Goal: Obtain resource: Obtain resource

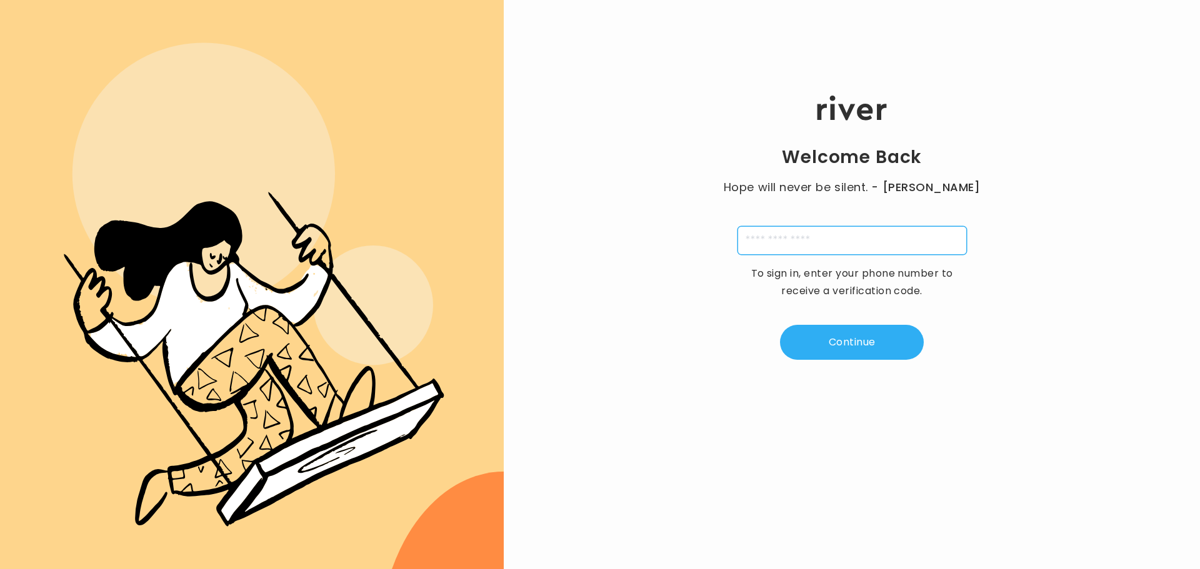
click at [780, 244] on input "tel" at bounding box center [851, 240] width 229 height 29
type input "**********"
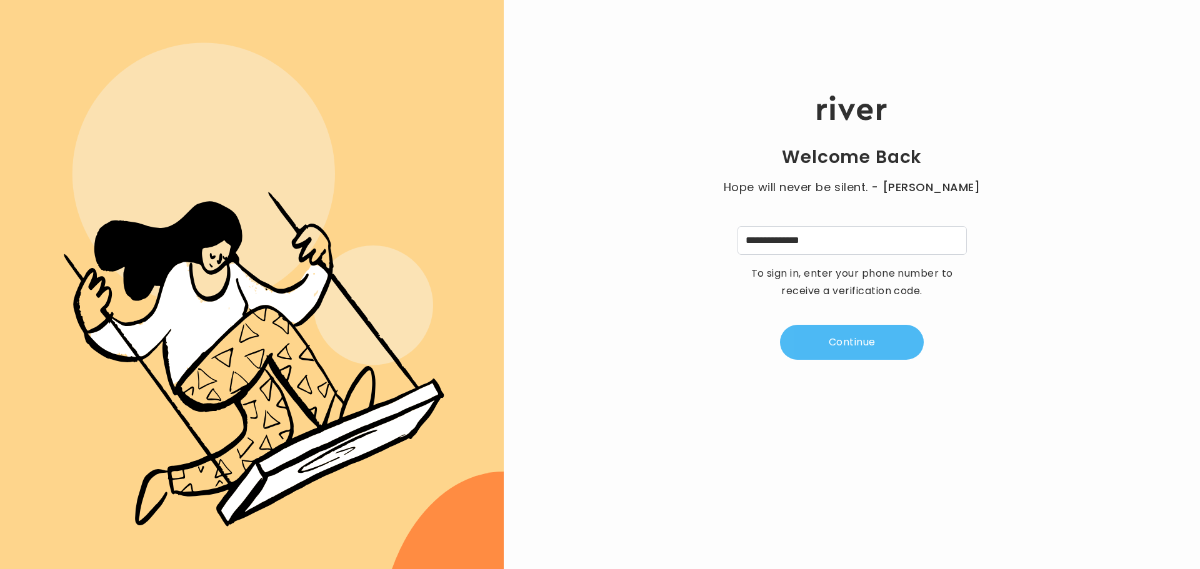
click at [839, 349] on button "Continue" at bounding box center [852, 342] width 144 height 35
type input "*"
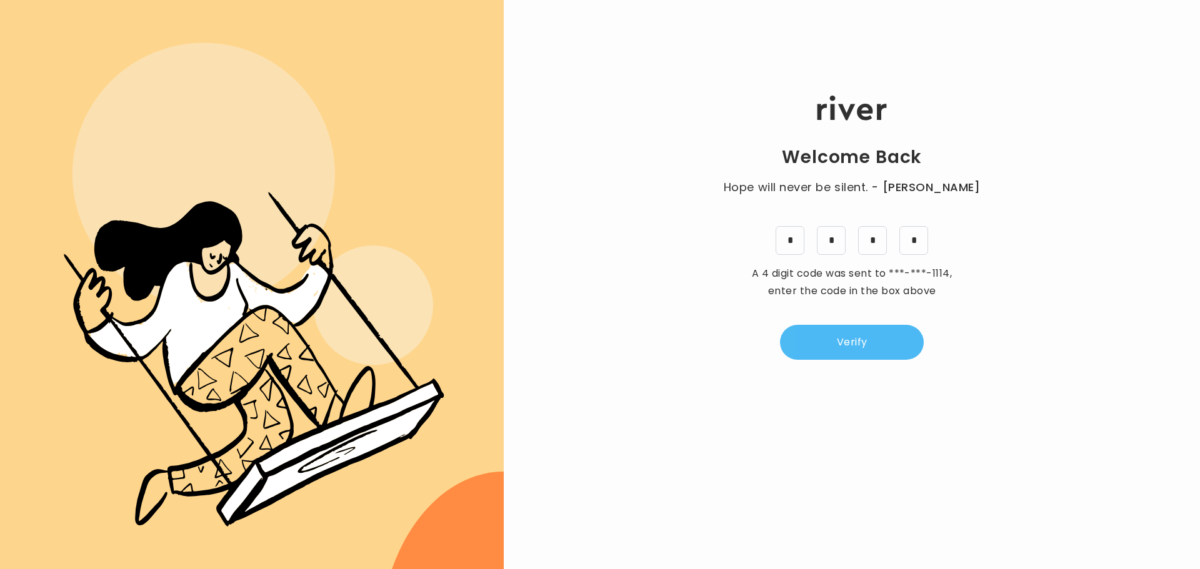
click at [822, 336] on button "Verify" at bounding box center [852, 342] width 144 height 35
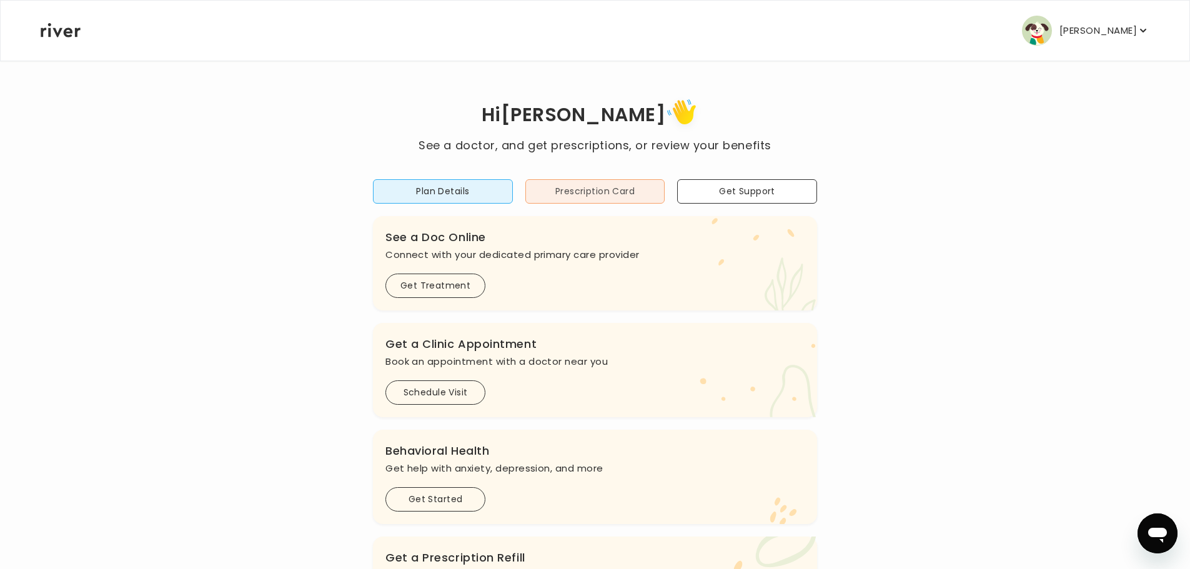
click at [590, 201] on button "Prescription Card" at bounding box center [596, 191] width 140 height 24
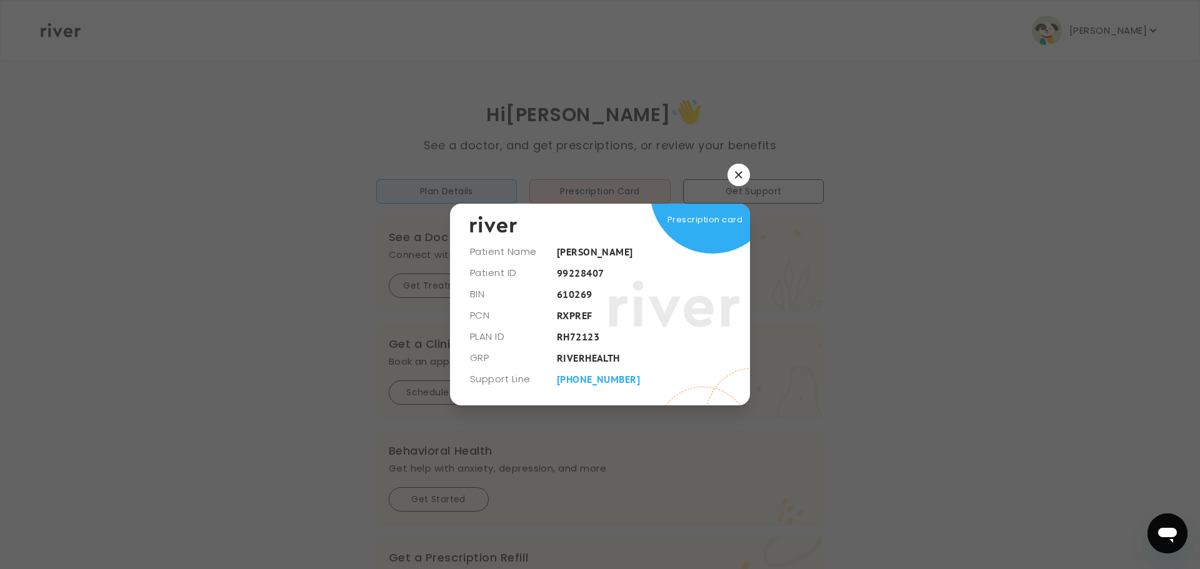
click at [738, 175] on icon "button" at bounding box center [738, 174] width 7 height 7
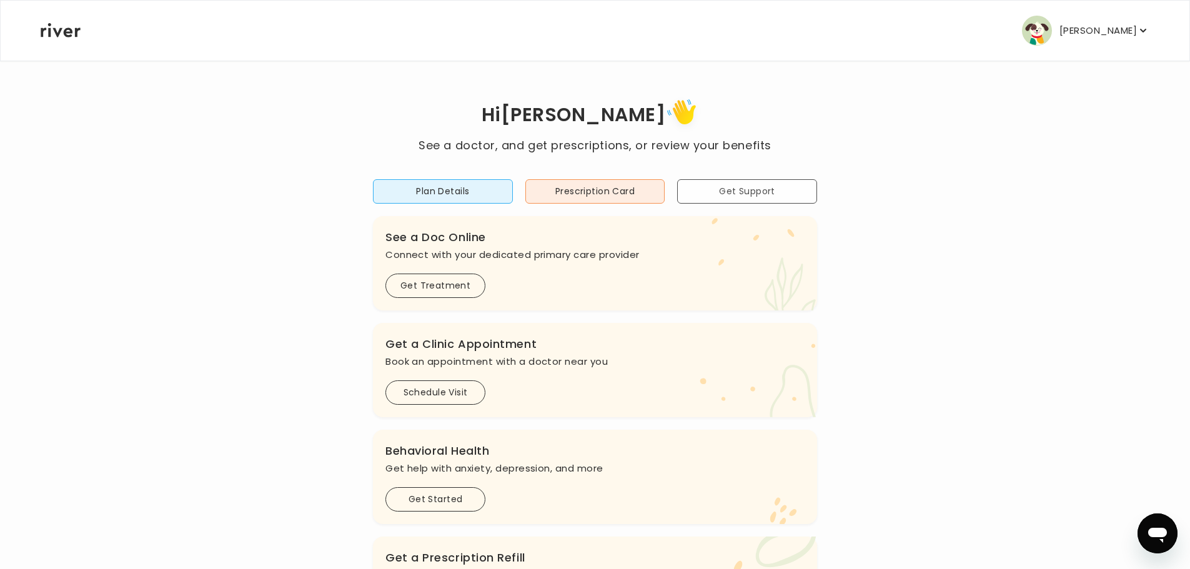
click at [705, 194] on button "Get Support" at bounding box center [747, 191] width 140 height 24
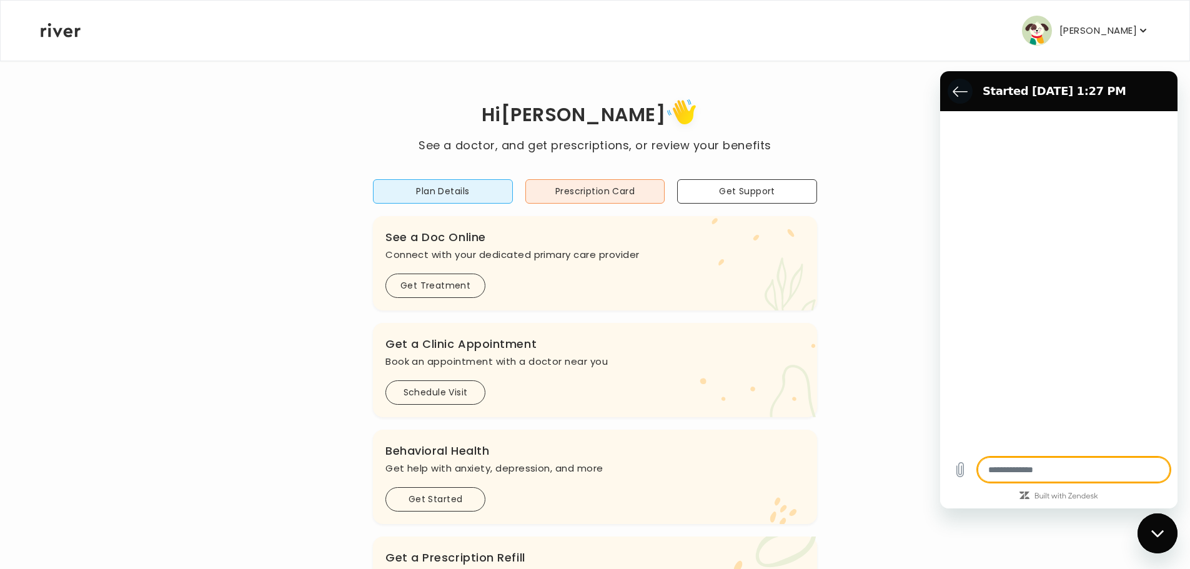
type textarea "*"
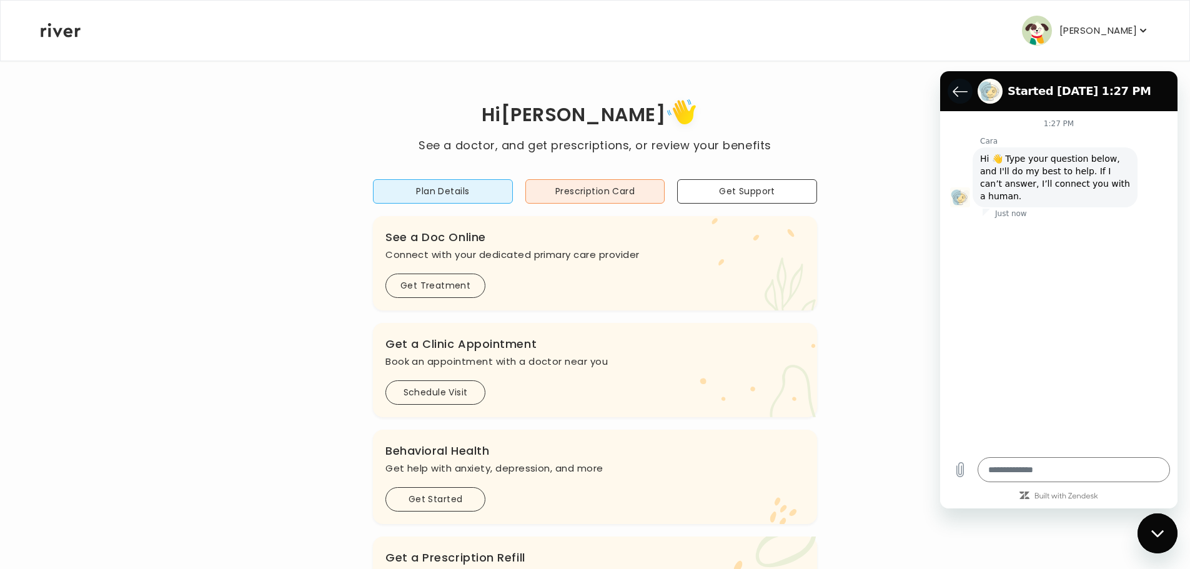
click at [954, 89] on icon "Back to the conversation list" at bounding box center [960, 91] width 15 height 15
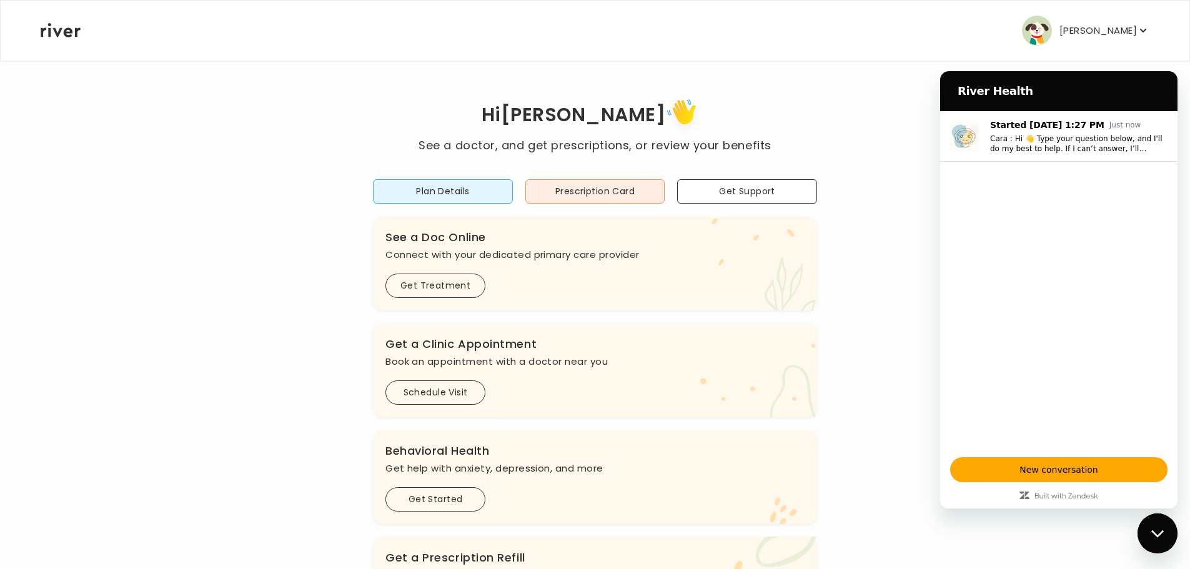
click at [1129, 28] on p "[PERSON_NAME]" at bounding box center [1098, 30] width 77 height 17
click at [1164, 542] on div "Close messaging window" at bounding box center [1157, 533] width 37 height 37
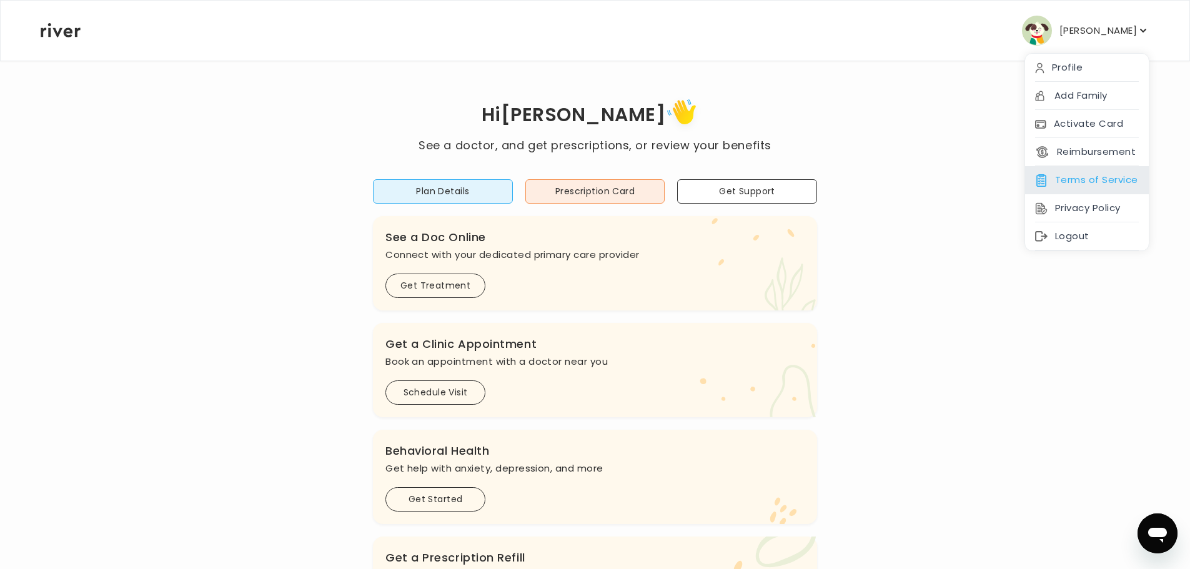
click at [1065, 176] on div "Terms of Service" at bounding box center [1087, 180] width 124 height 28
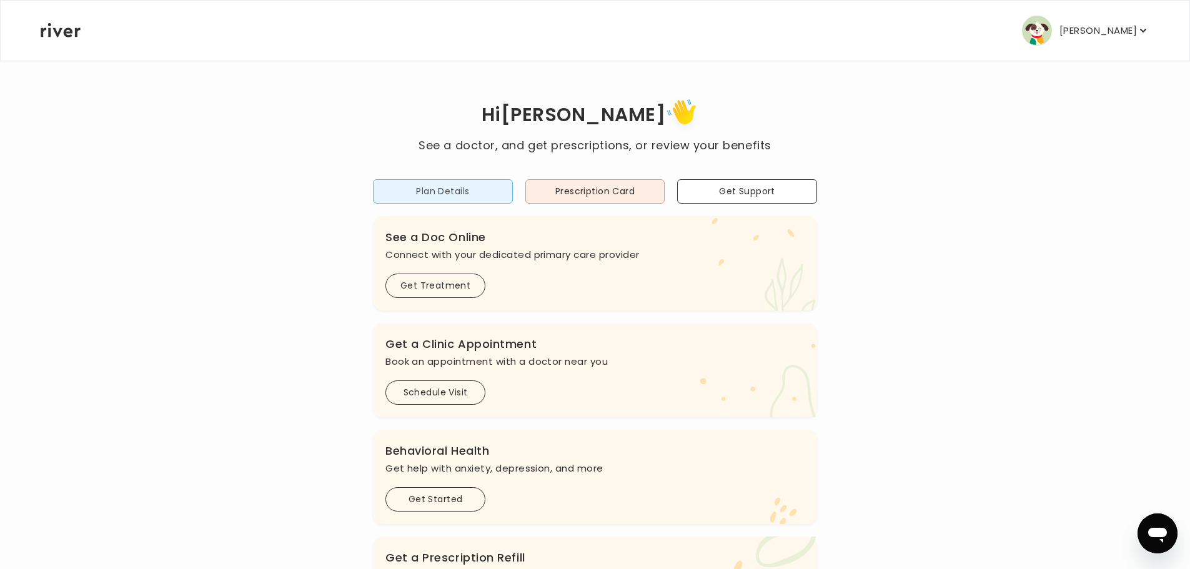
click at [453, 186] on button "Plan Details" at bounding box center [443, 191] width 140 height 24
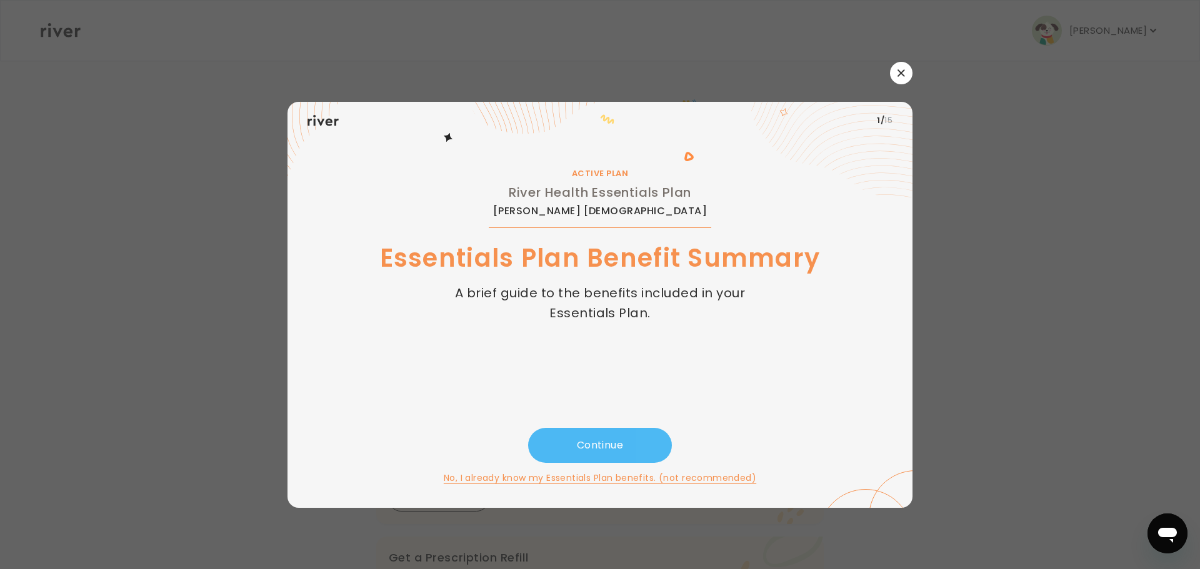
click at [604, 443] on button "Continue" at bounding box center [600, 445] width 144 height 35
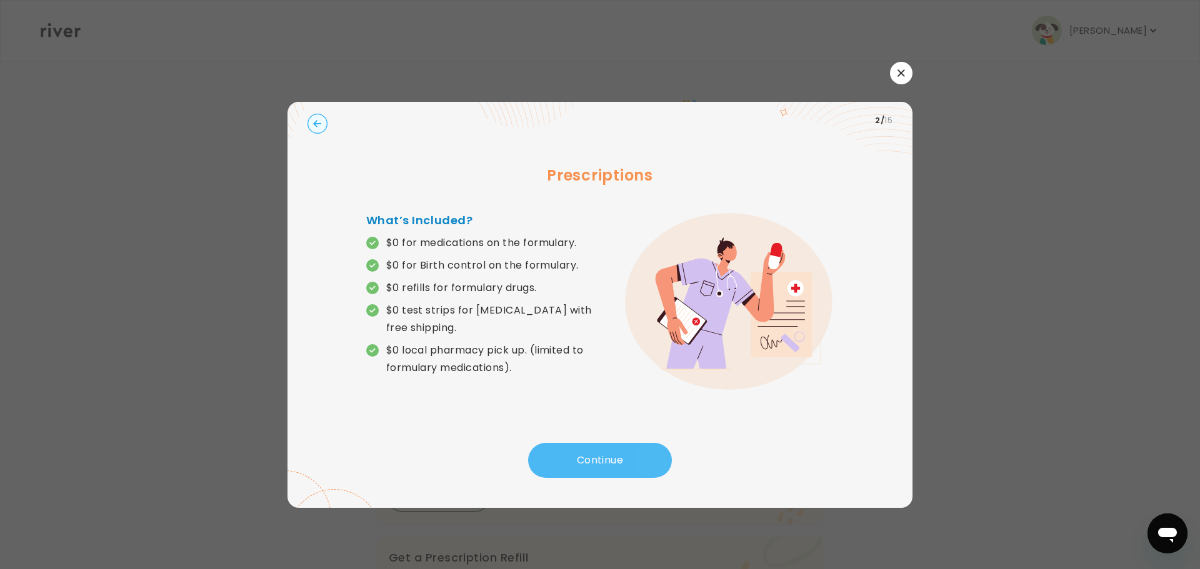
click at [604, 443] on button "Continue" at bounding box center [600, 460] width 144 height 35
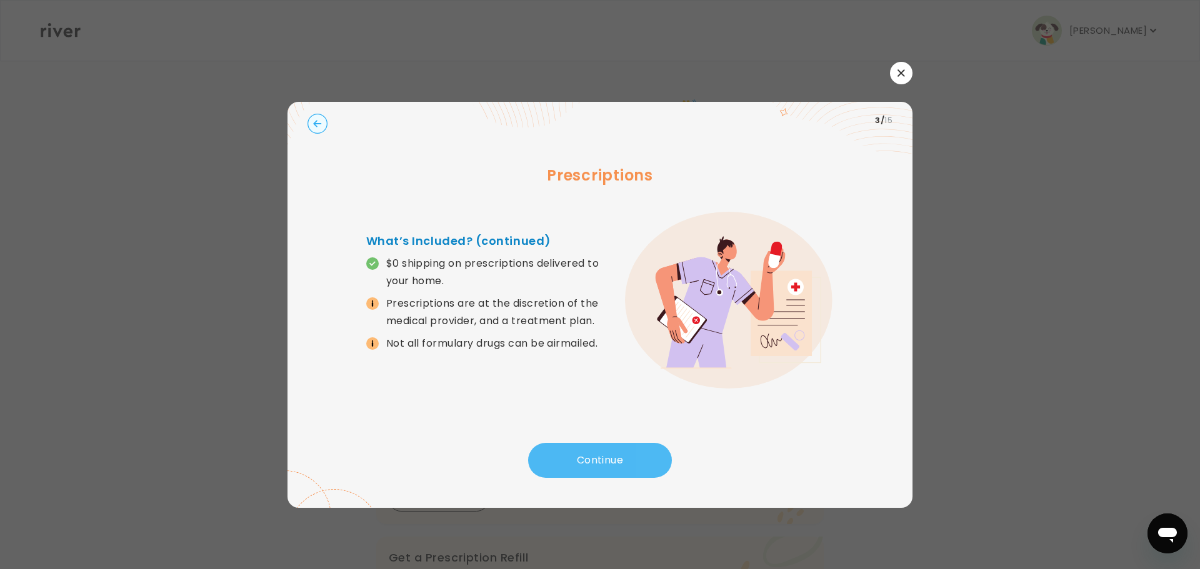
click at [604, 443] on button "Continue" at bounding box center [600, 460] width 144 height 35
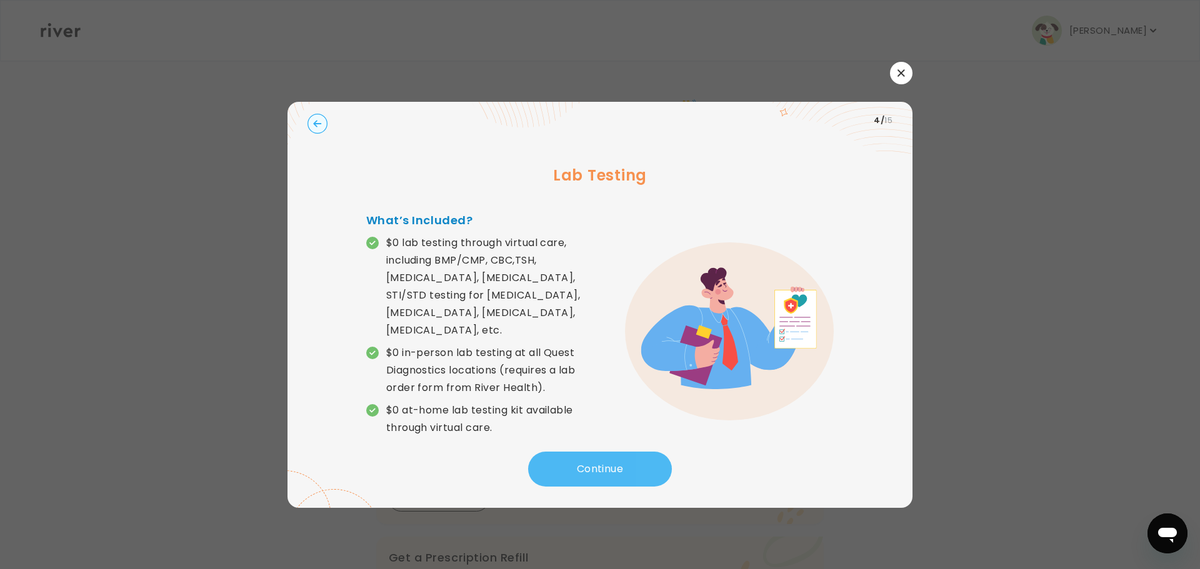
click at [600, 452] on button "Continue" at bounding box center [600, 469] width 144 height 35
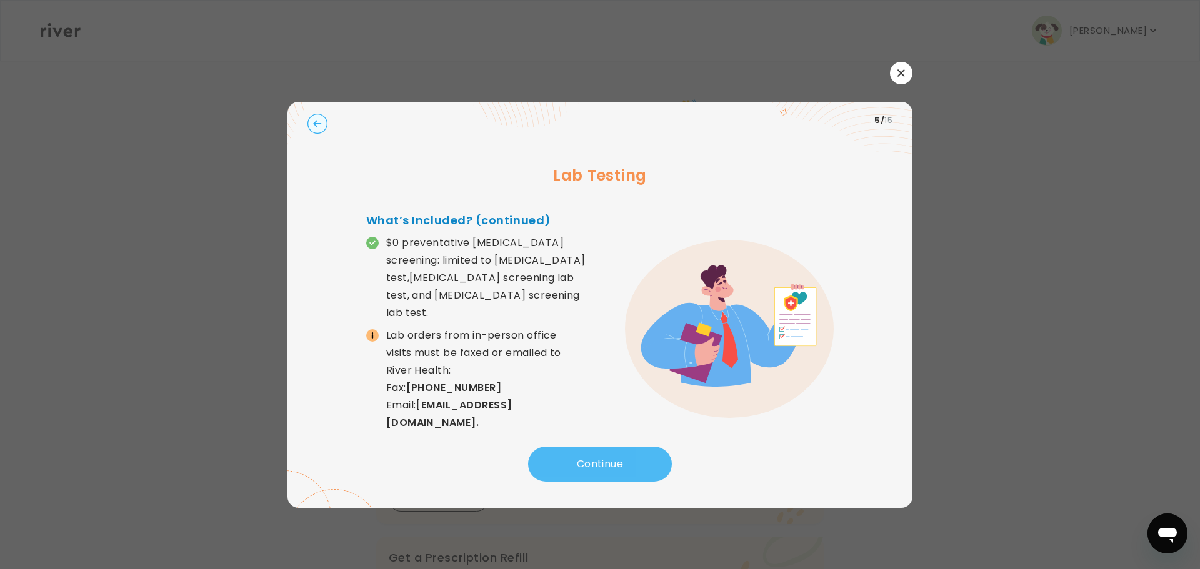
click at [600, 449] on button "Continue" at bounding box center [600, 464] width 144 height 35
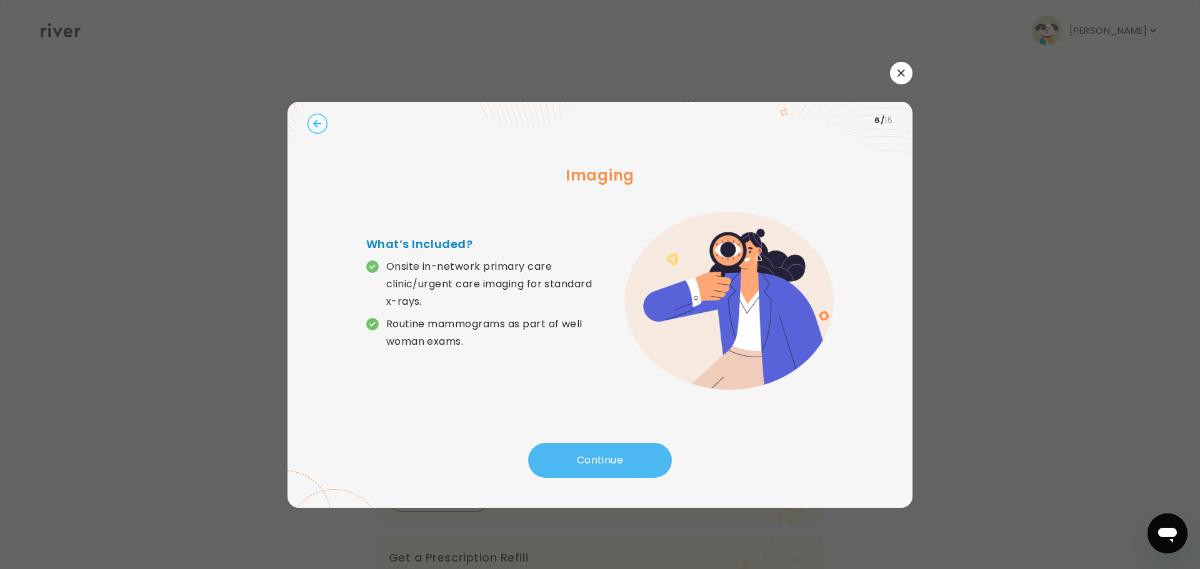
click at [600, 449] on button "Continue" at bounding box center [600, 460] width 144 height 35
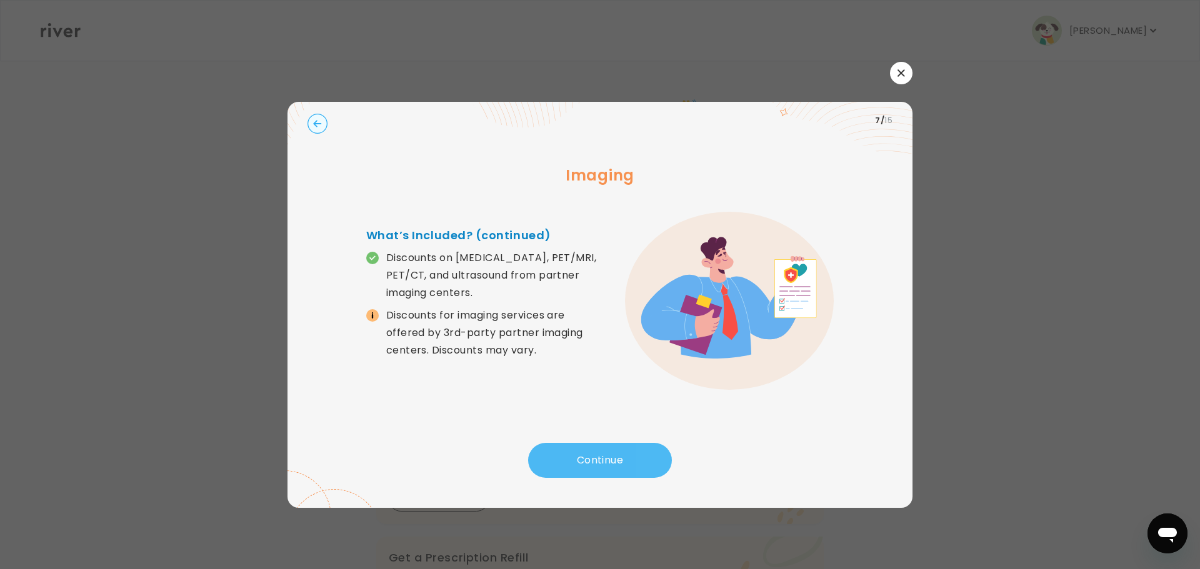
click at [600, 449] on button "Continue" at bounding box center [600, 460] width 144 height 35
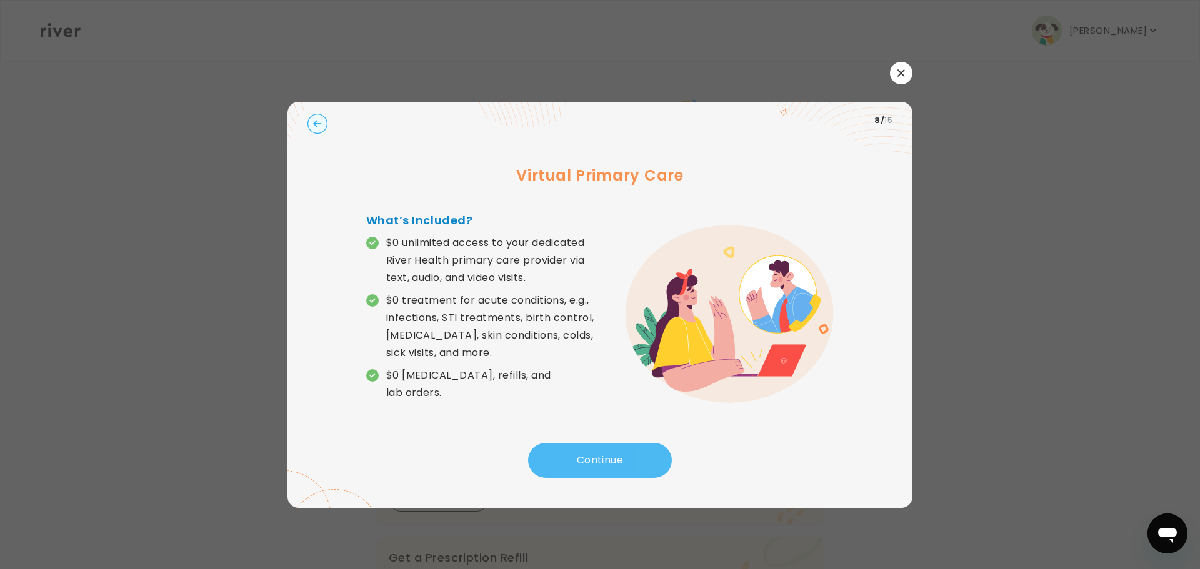
click at [600, 449] on button "Continue" at bounding box center [600, 460] width 144 height 35
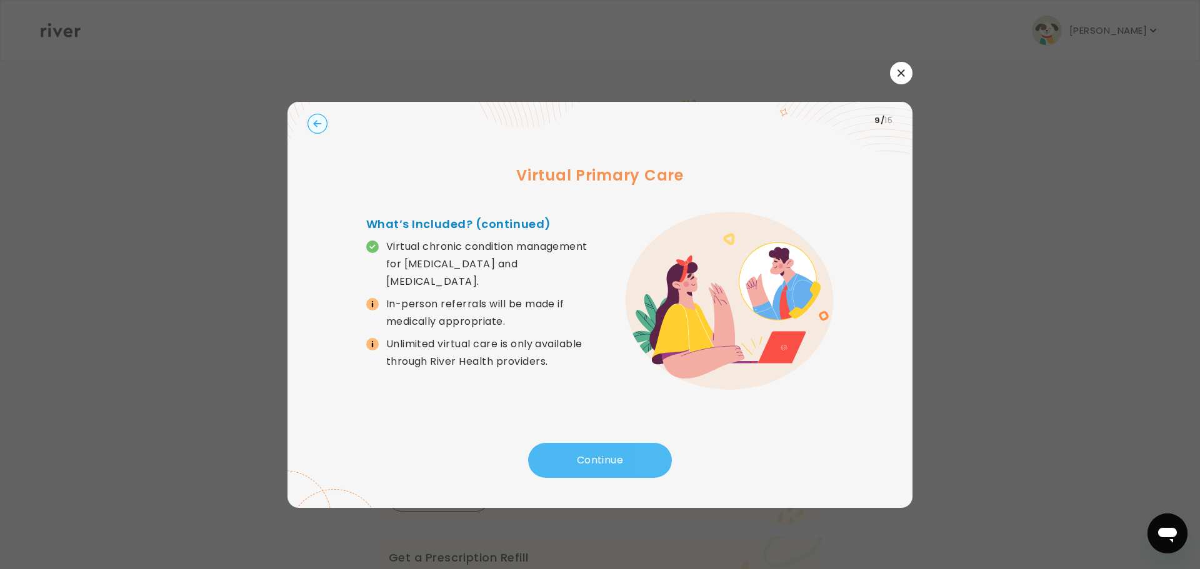
click at [600, 449] on button "Continue" at bounding box center [600, 460] width 144 height 35
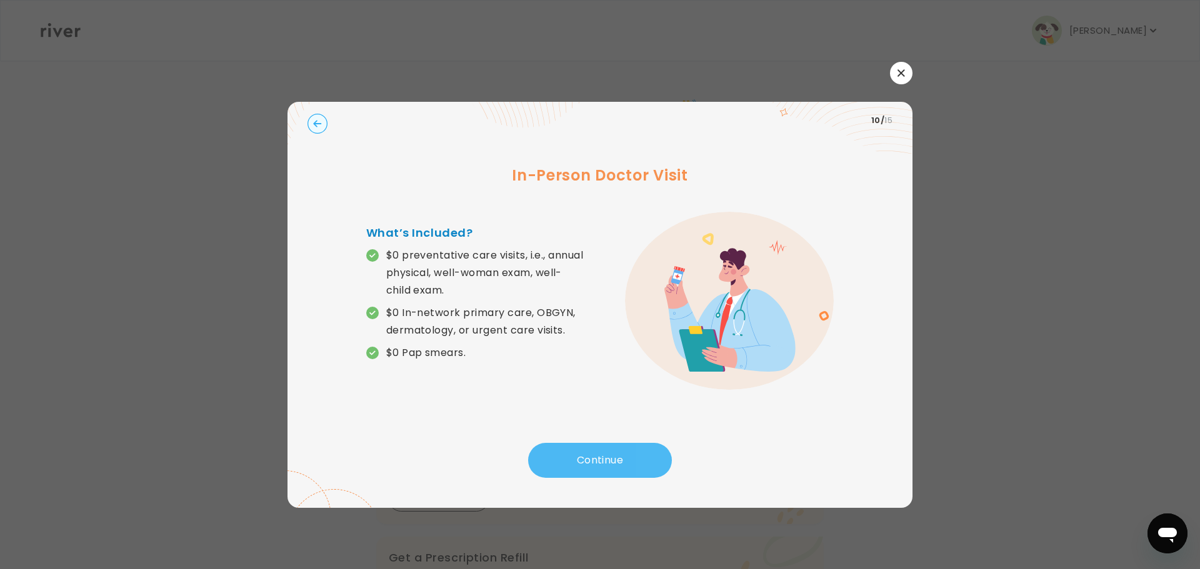
click at [600, 449] on button "Continue" at bounding box center [600, 460] width 144 height 35
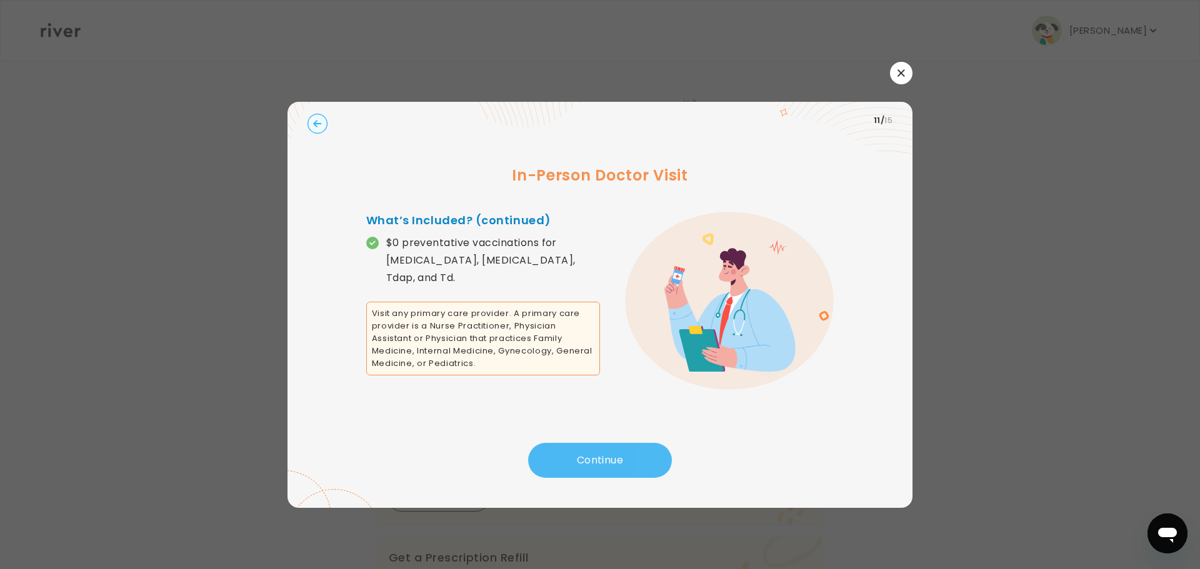
click at [600, 449] on button "Continue" at bounding box center [600, 460] width 144 height 35
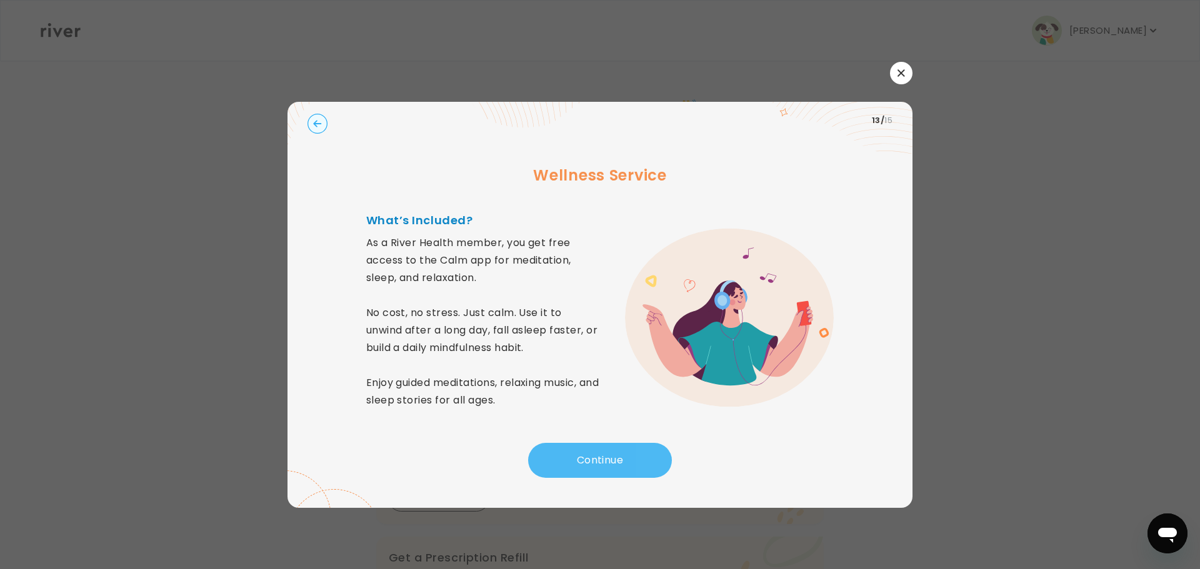
click at [600, 449] on button "Continue" at bounding box center [600, 460] width 144 height 35
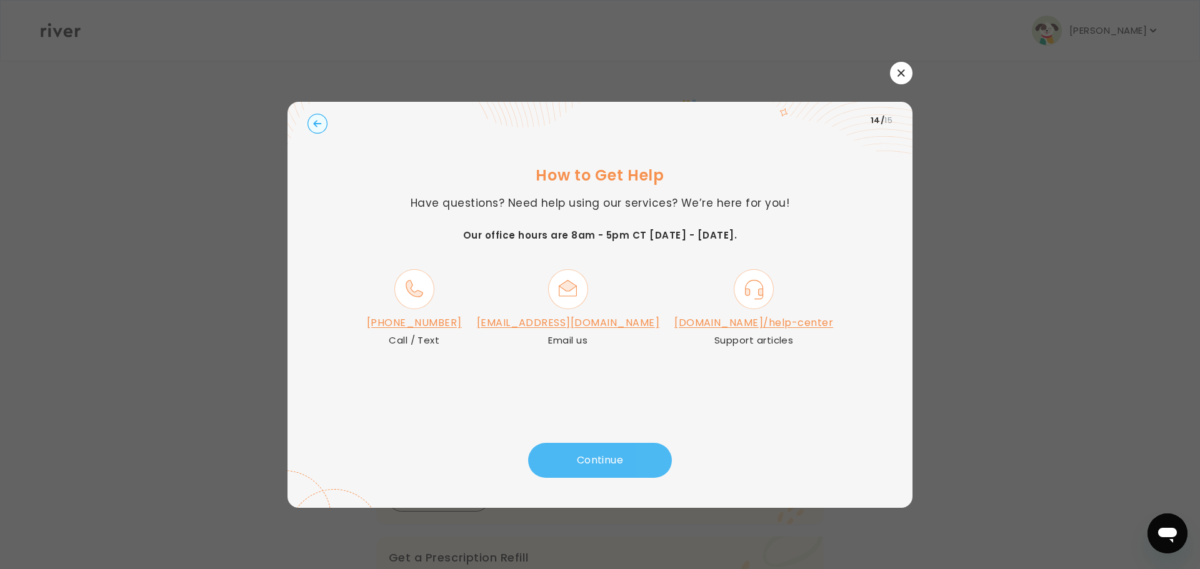
click at [600, 449] on button "Continue" at bounding box center [600, 460] width 144 height 35
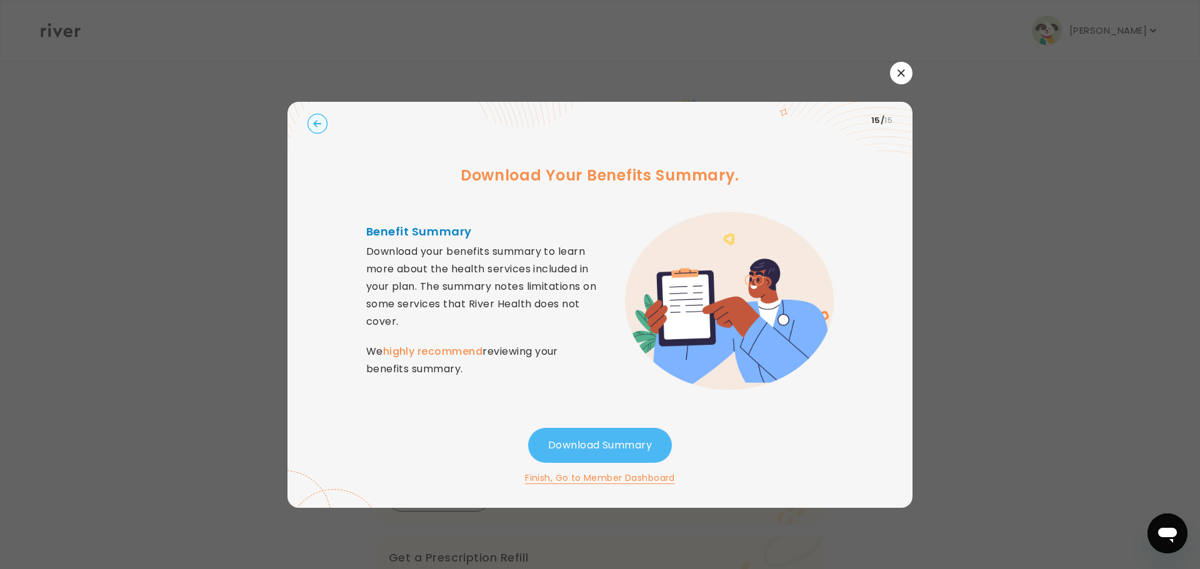
click at [600, 449] on button "Download Summary" at bounding box center [600, 445] width 144 height 35
